Goal: Task Accomplishment & Management: Manage account settings

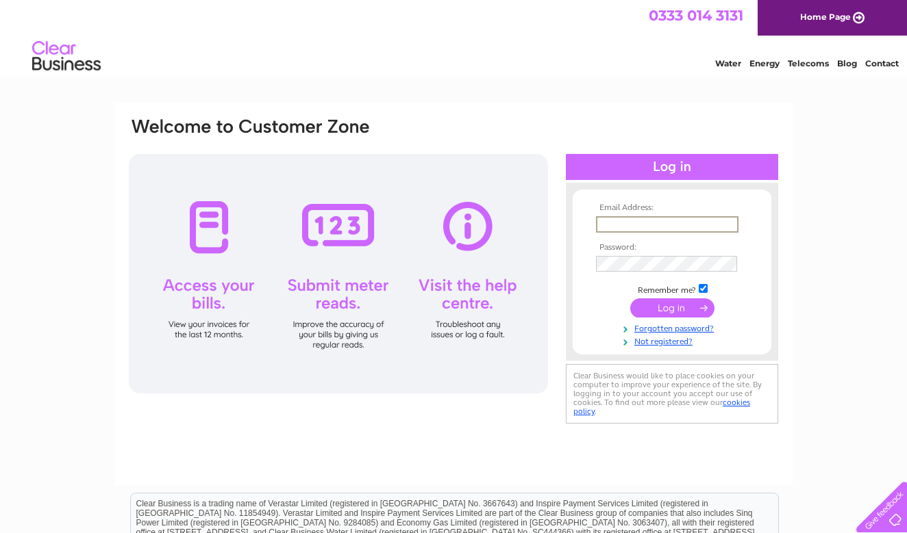
type input "russell1874@icloud.com"
click at [672, 307] on input "submit" at bounding box center [672, 308] width 84 height 19
click at [659, 312] on input "submit" at bounding box center [672, 306] width 84 height 19
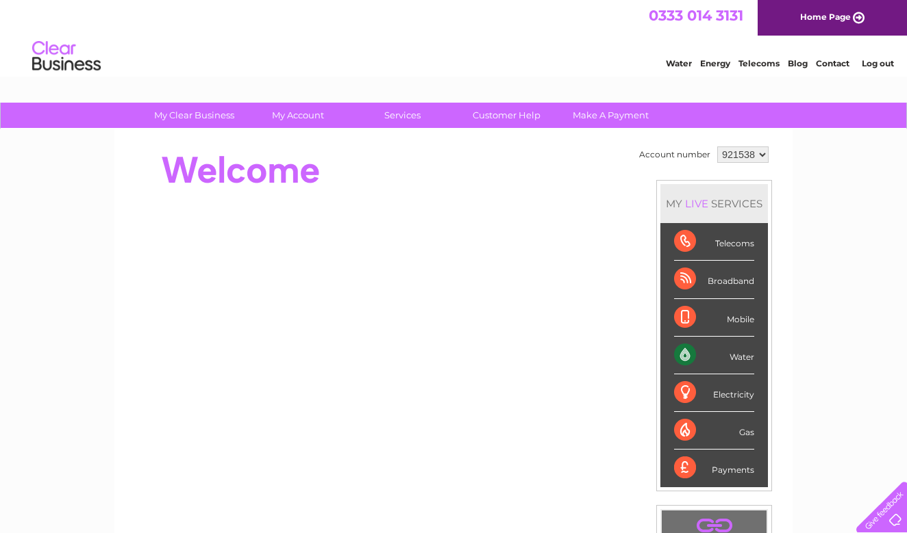
select select "994334"
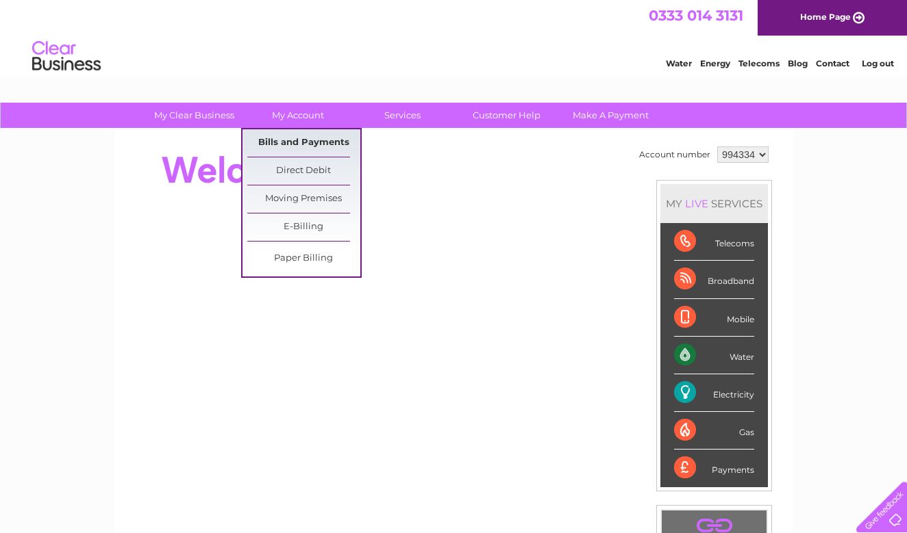
click at [294, 140] on link "Bills and Payments" at bounding box center [303, 142] width 113 height 27
click at [290, 142] on link "Bills and Payments" at bounding box center [303, 142] width 113 height 27
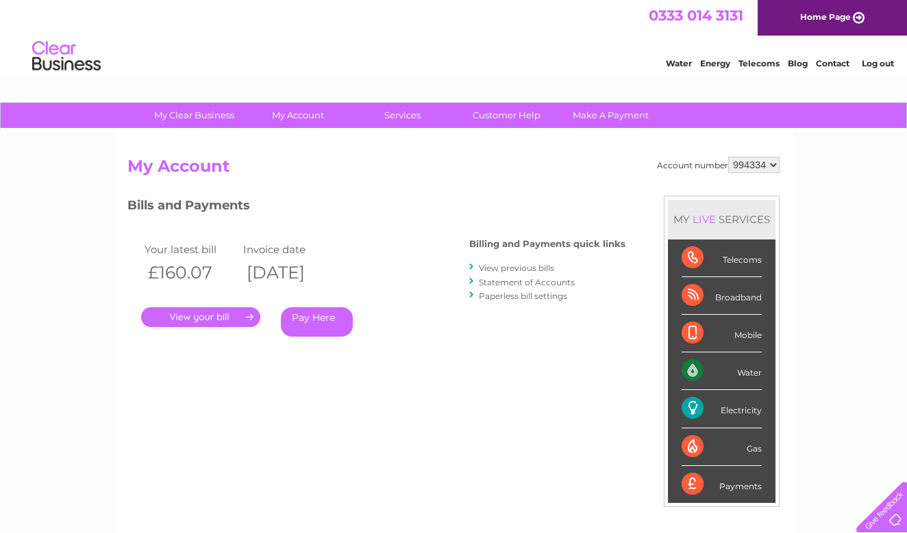
click at [193, 316] on link "." at bounding box center [200, 317] width 119 height 20
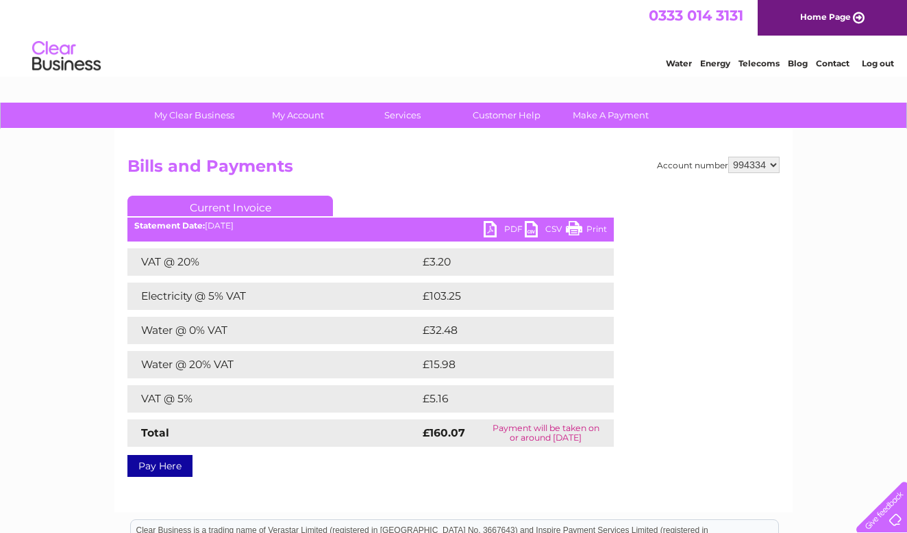
click at [489, 227] on link "PDF" at bounding box center [503, 231] width 41 height 20
